Goal: Task Accomplishment & Management: Manage account settings

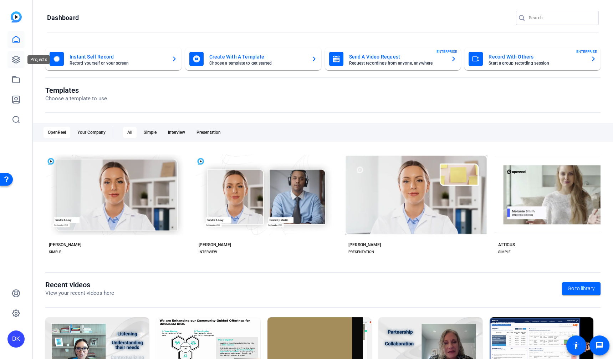
click at [14, 59] on icon at bounding box center [15, 59] width 7 height 7
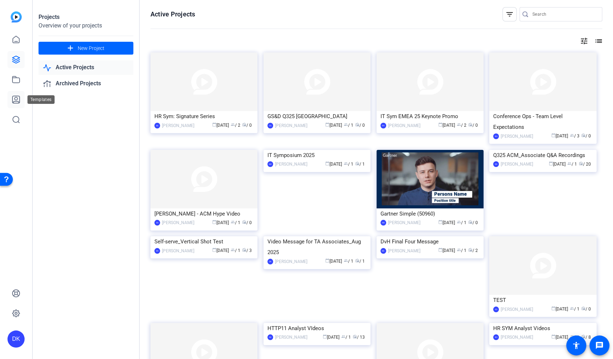
click at [19, 102] on icon at bounding box center [16, 99] width 9 height 9
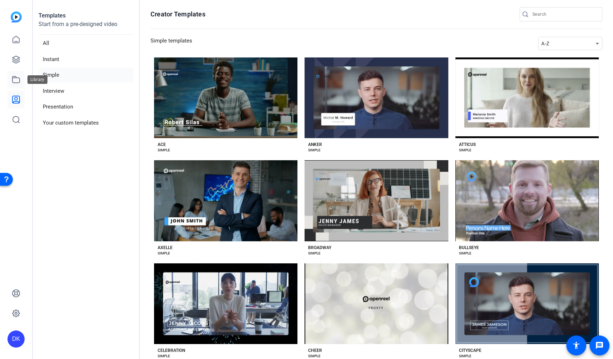
click at [17, 84] on icon at bounding box center [16, 79] width 9 height 9
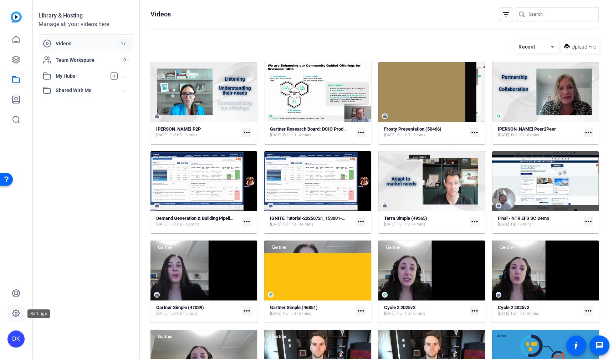
click at [20, 310] on icon at bounding box center [16, 313] width 9 height 9
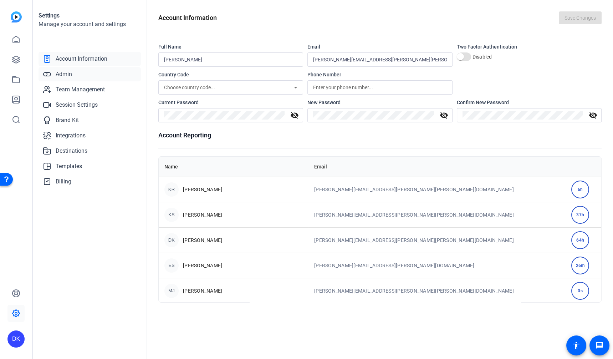
click at [76, 75] on link "Admin" at bounding box center [90, 74] width 102 height 14
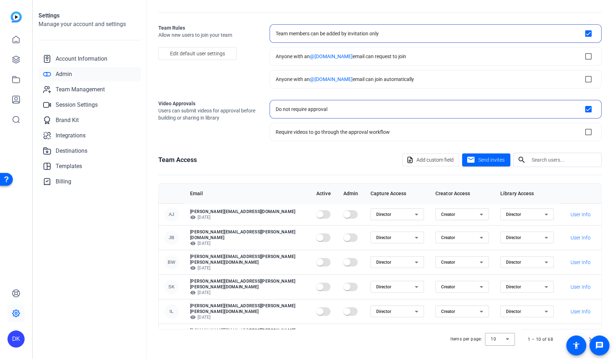
scroll to position [90, 0]
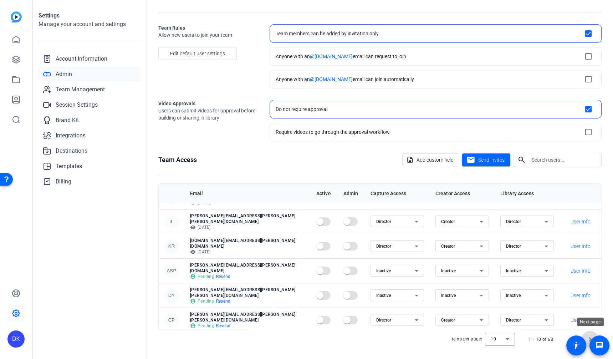
click at [590, 335] on span "Next page" at bounding box center [590, 339] width 17 height 17
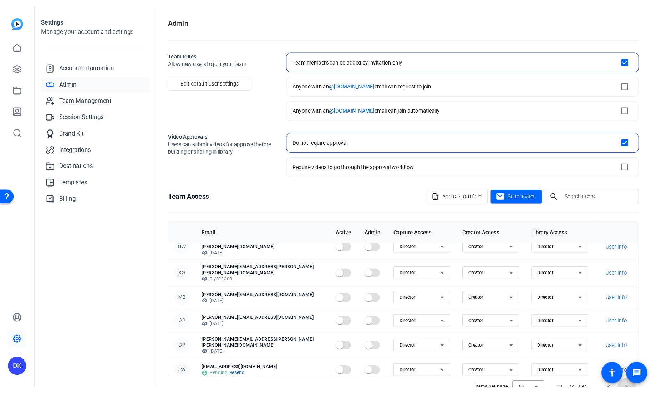
scroll to position [0, 0]
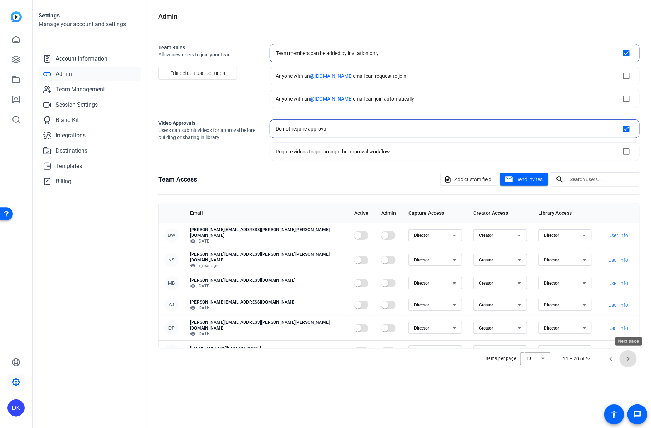
click at [613, 356] on span "Next page" at bounding box center [628, 358] width 17 height 17
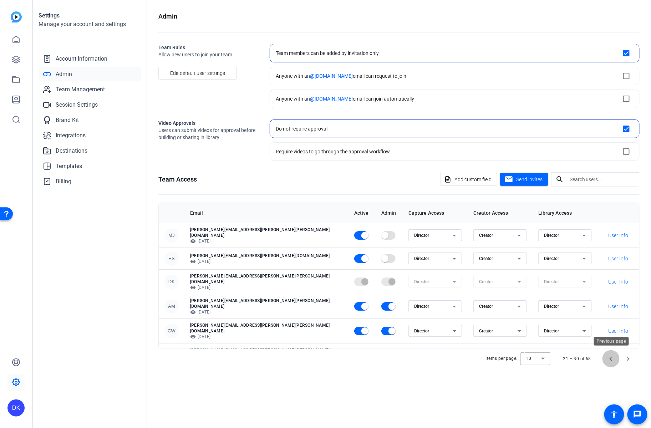
click at [612, 358] on span "Previous page" at bounding box center [611, 358] width 17 height 17
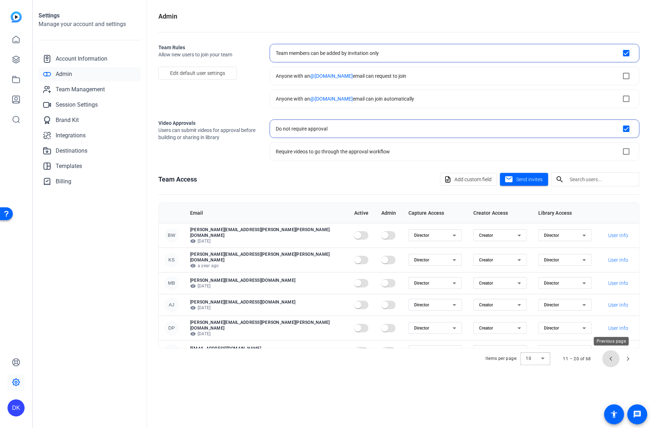
click at [612, 358] on span "Previous page" at bounding box center [611, 358] width 17 height 17
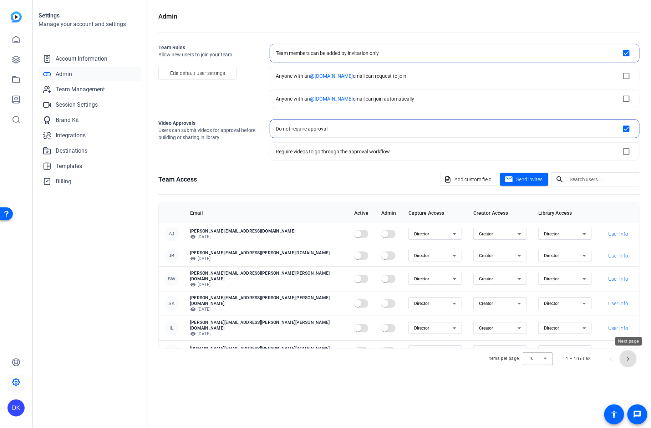
click at [613, 359] on span "Next page" at bounding box center [628, 358] width 17 height 17
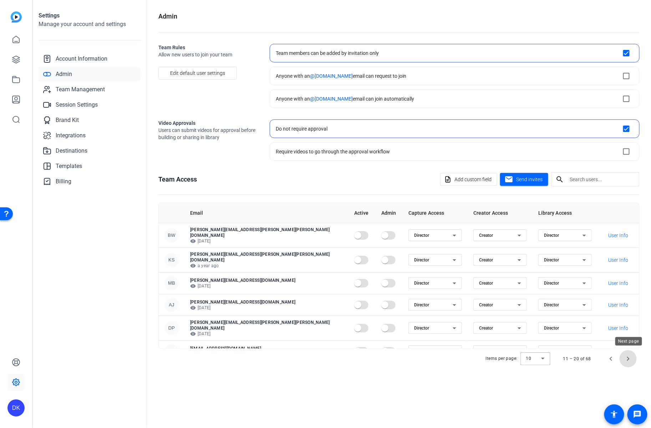
click at [613, 359] on span "Next page" at bounding box center [628, 358] width 17 height 17
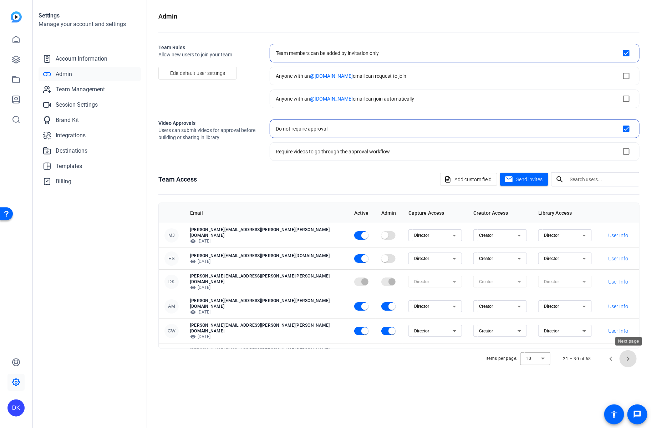
click at [613, 359] on span "Next page" at bounding box center [628, 358] width 17 height 17
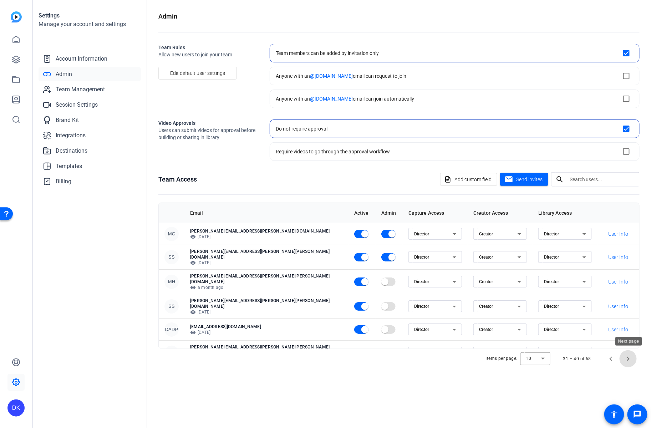
click at [613, 353] on span "Next page" at bounding box center [628, 358] width 17 height 17
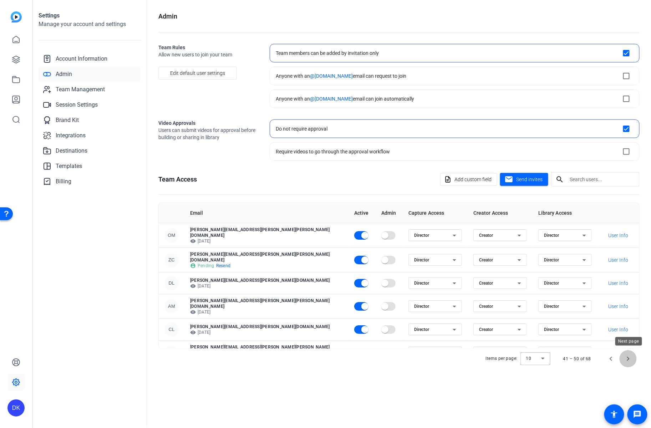
click at [613, 355] on span "Next page" at bounding box center [628, 358] width 17 height 17
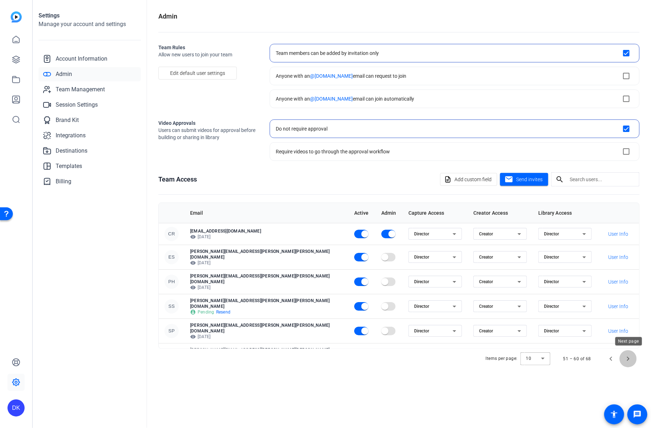
click at [613, 355] on span "Next page" at bounding box center [628, 358] width 17 height 17
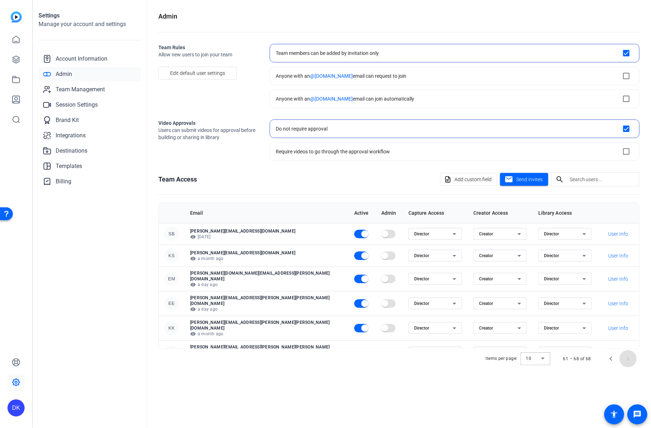
click at [613, 355] on span "Next page" at bounding box center [628, 358] width 17 height 17
click at [613, 359] on span "Previous page" at bounding box center [611, 358] width 17 height 17
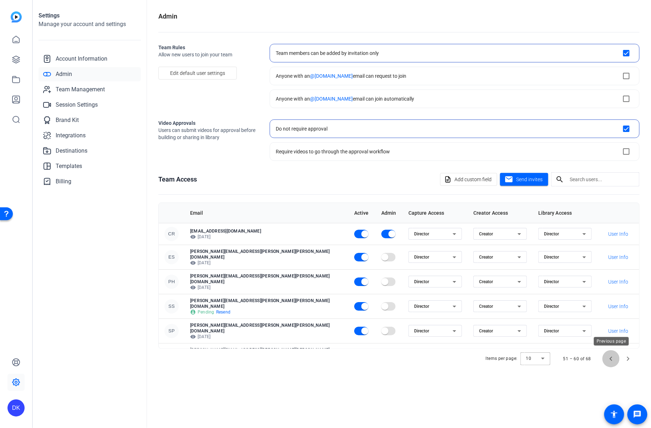
click at [613, 359] on span "Previous page" at bounding box center [611, 358] width 17 height 17
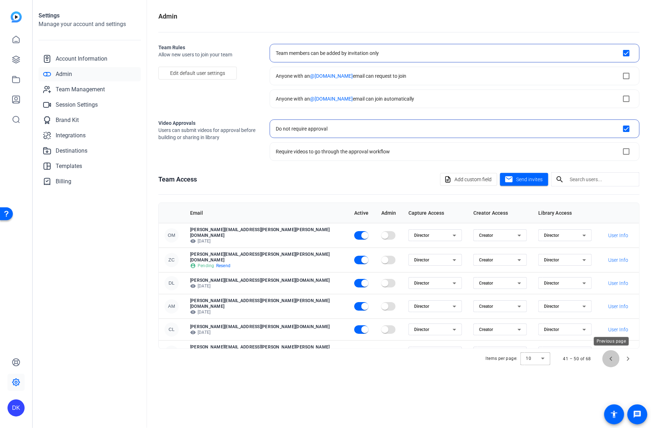
click at [613, 359] on span "Previous page" at bounding box center [611, 358] width 17 height 17
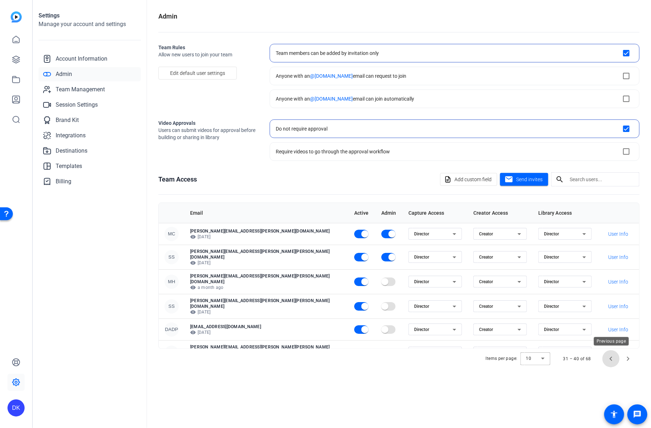
click at [613, 359] on span "Previous page" at bounding box center [611, 358] width 17 height 17
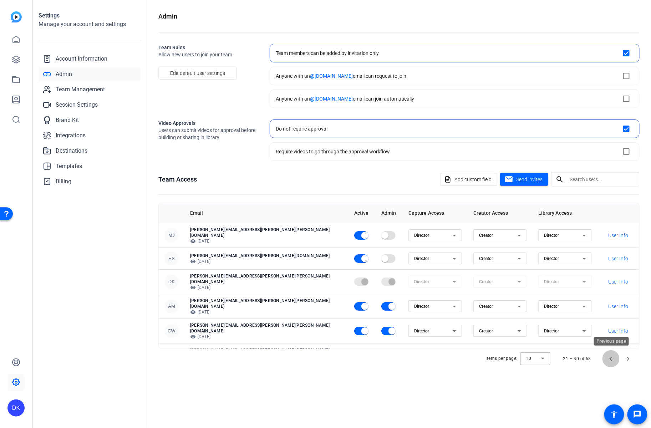
click at [613, 359] on span "Previous page" at bounding box center [611, 358] width 17 height 17
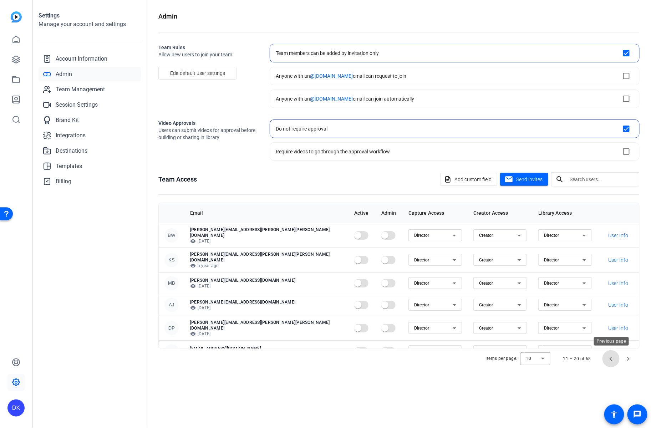
click at [613, 359] on span "Previous page" at bounding box center [611, 358] width 17 height 17
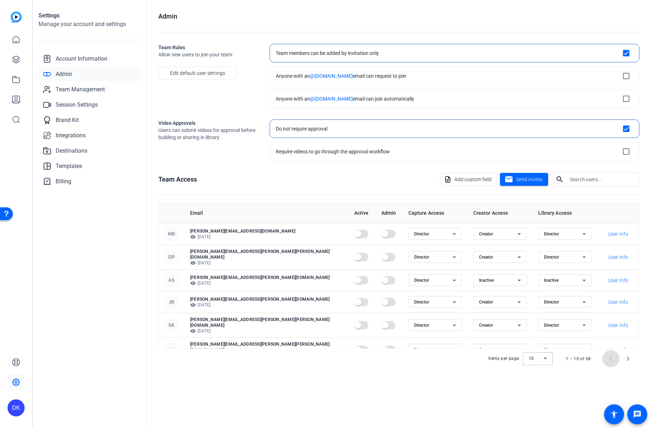
click at [613, 359] on span "Previous page" at bounding box center [611, 358] width 17 height 17
click at [102, 88] on span "Team Management" at bounding box center [80, 89] width 49 height 9
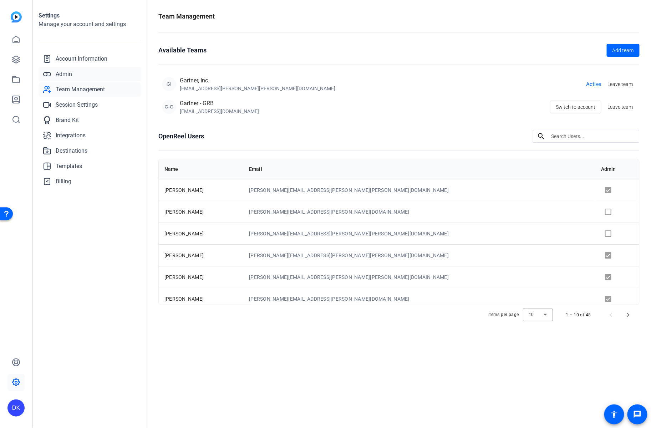
click at [64, 76] on span "Admin" at bounding box center [64, 74] width 16 height 9
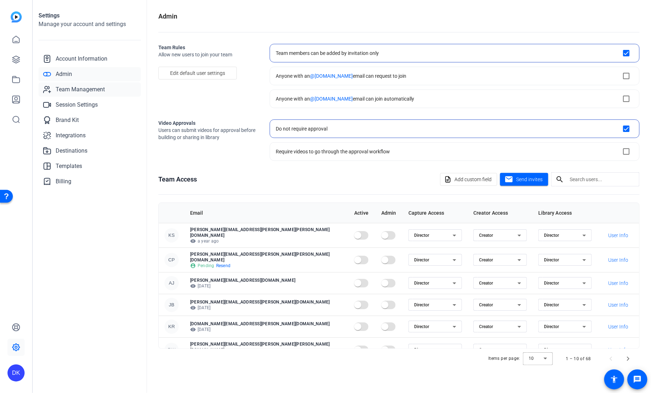
click at [92, 87] on span "Team Management" at bounding box center [80, 89] width 49 height 9
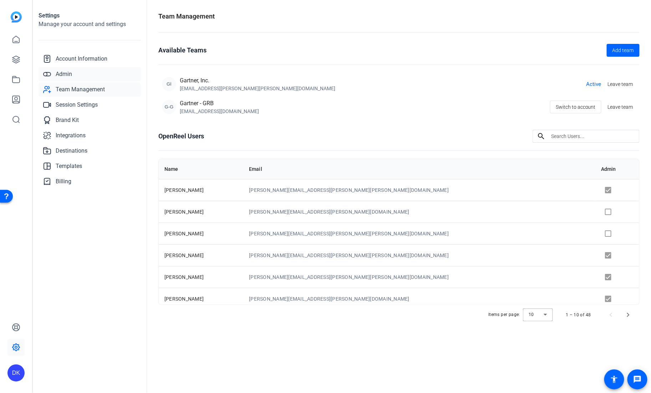
click at [74, 78] on link "Admin" at bounding box center [90, 74] width 102 height 14
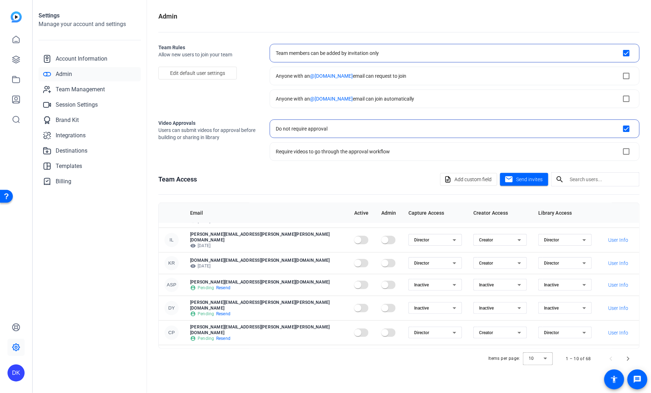
scroll to position [90, 0]
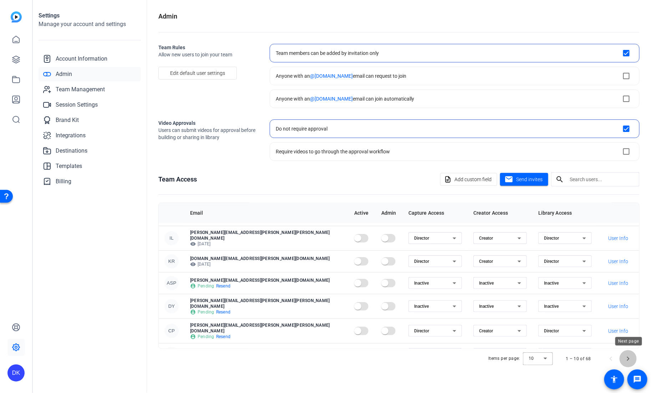
click at [613, 355] on span "Next page" at bounding box center [628, 358] width 17 height 17
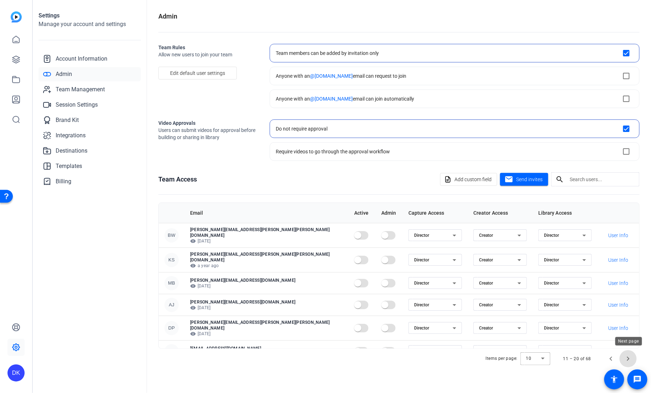
click at [613, 358] on span "Next page" at bounding box center [628, 358] width 17 height 17
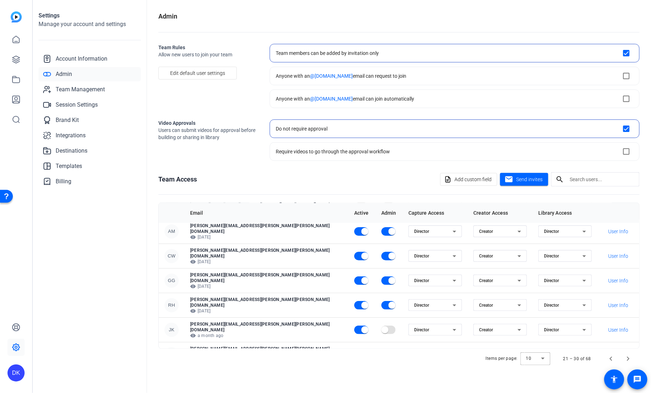
scroll to position [90, 0]
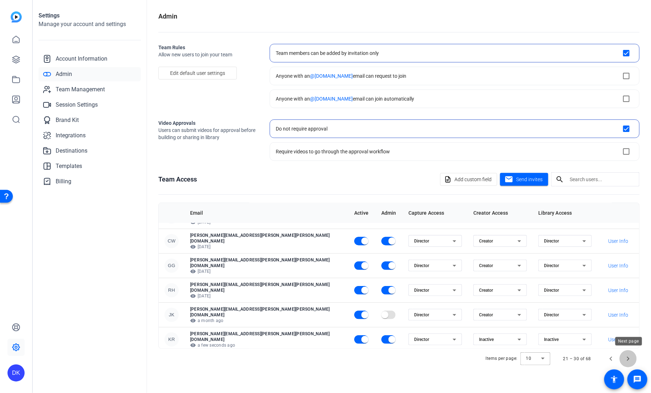
click at [613, 356] on span "Next page" at bounding box center [628, 358] width 17 height 17
